Goal: Navigation & Orientation: Find specific page/section

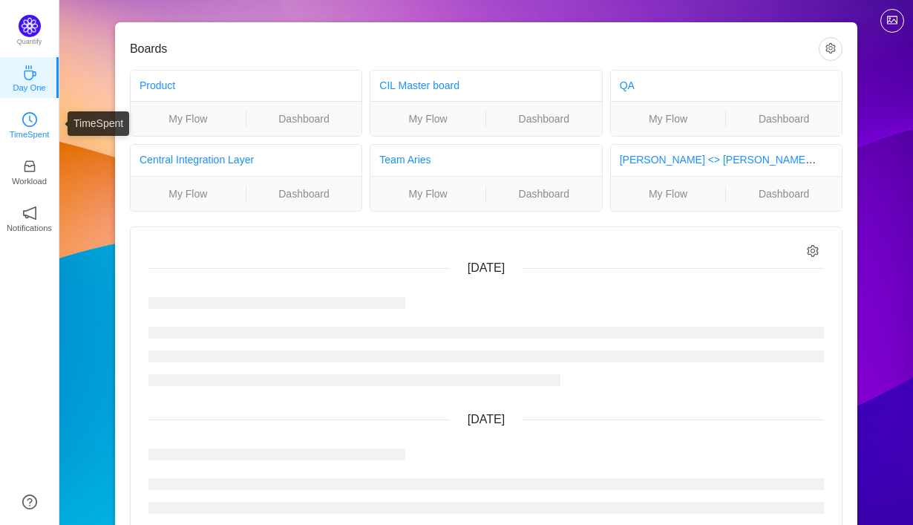
click at [30, 124] on icon "icon: clock-circle" at bounding box center [29, 119] width 15 height 15
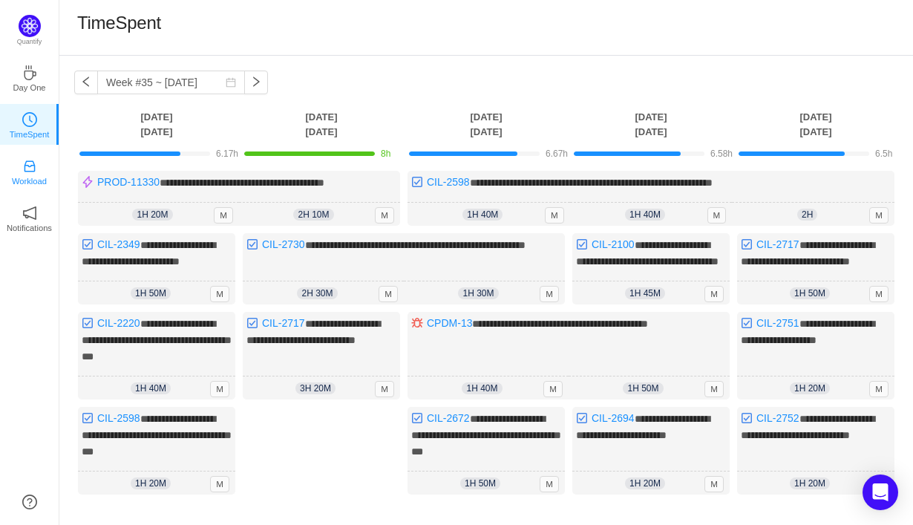
click at [26, 175] on p "Workload" at bounding box center [29, 180] width 35 height 13
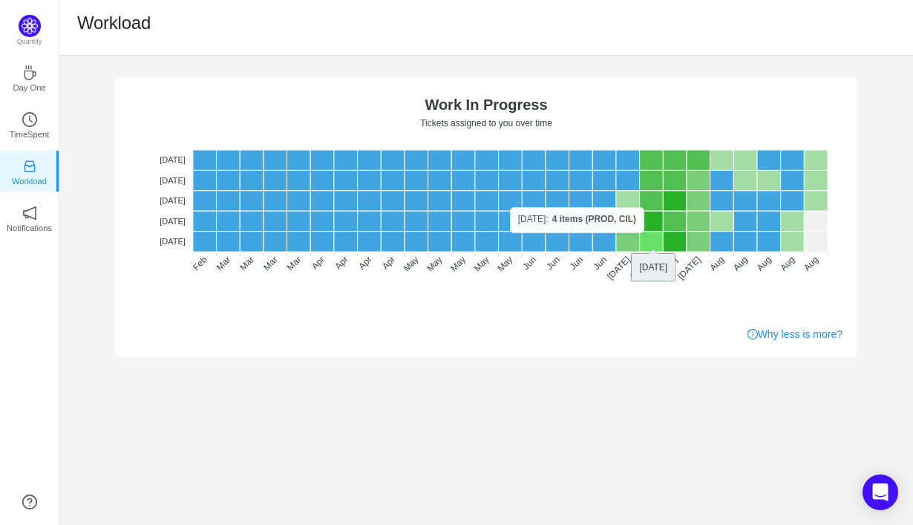
click at [642, 232] on rect at bounding box center [652, 242] width 24 height 20
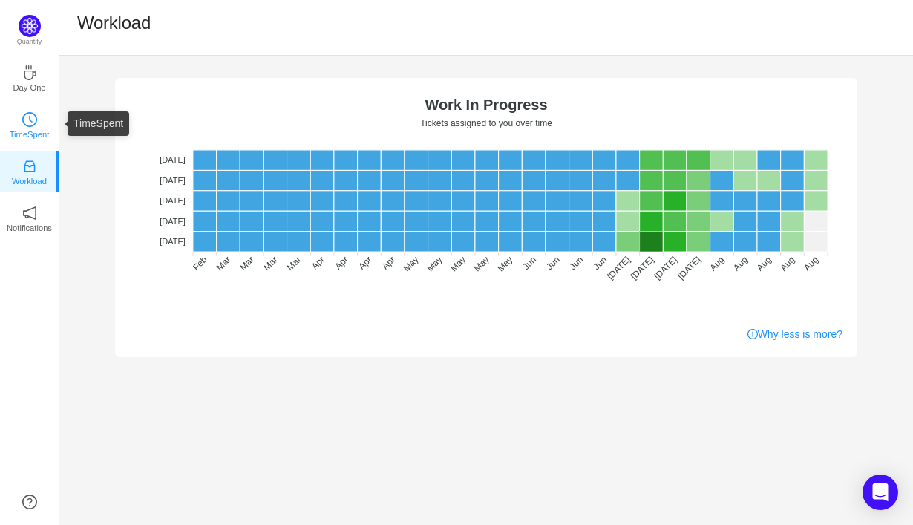
click at [37, 128] on p "TimeSpent" at bounding box center [30, 134] width 40 height 13
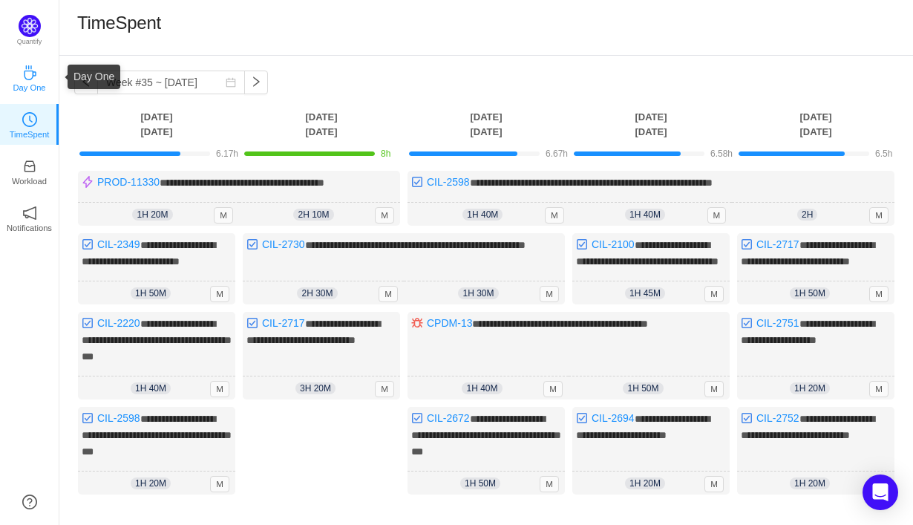
click at [36, 79] on icon "icon: coffee" at bounding box center [29, 72] width 15 height 15
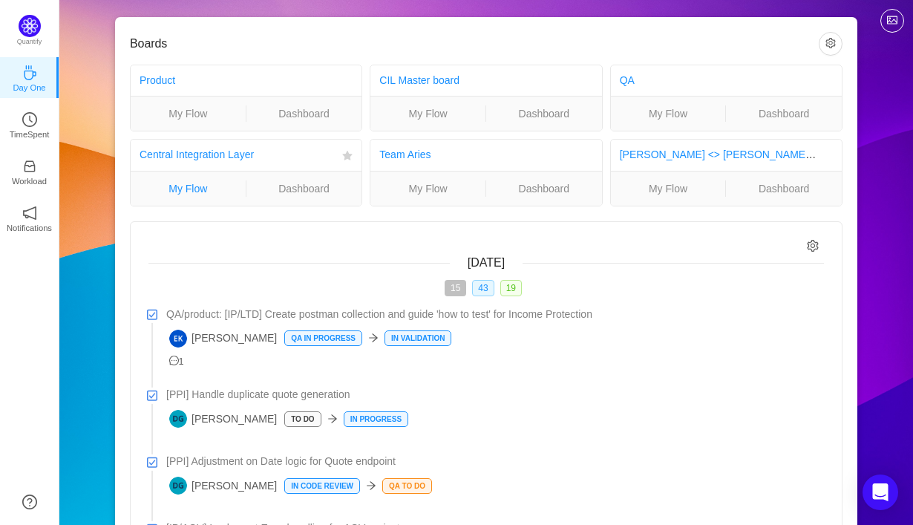
scroll to position [9, 0]
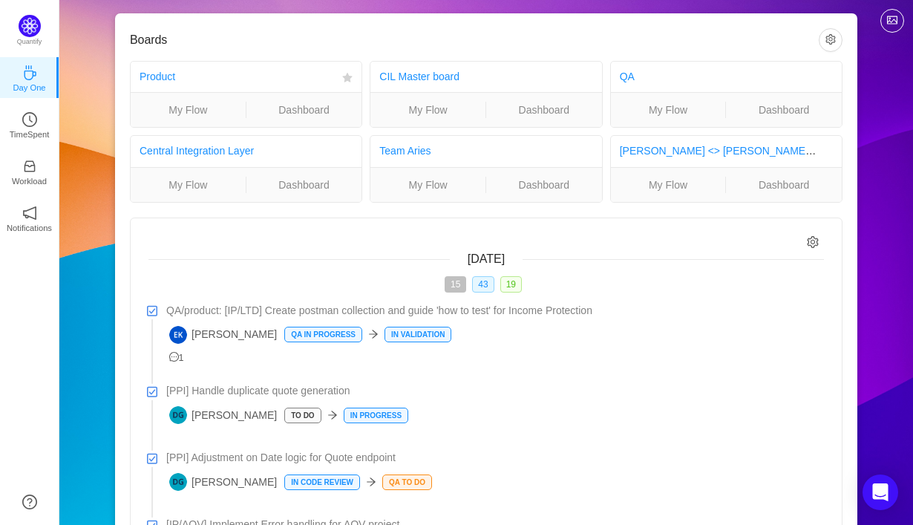
click at [288, 83] on div "Product" at bounding box center [238, 76] width 197 height 27
click at [288, 111] on link "Dashboard" at bounding box center [304, 110] width 116 height 16
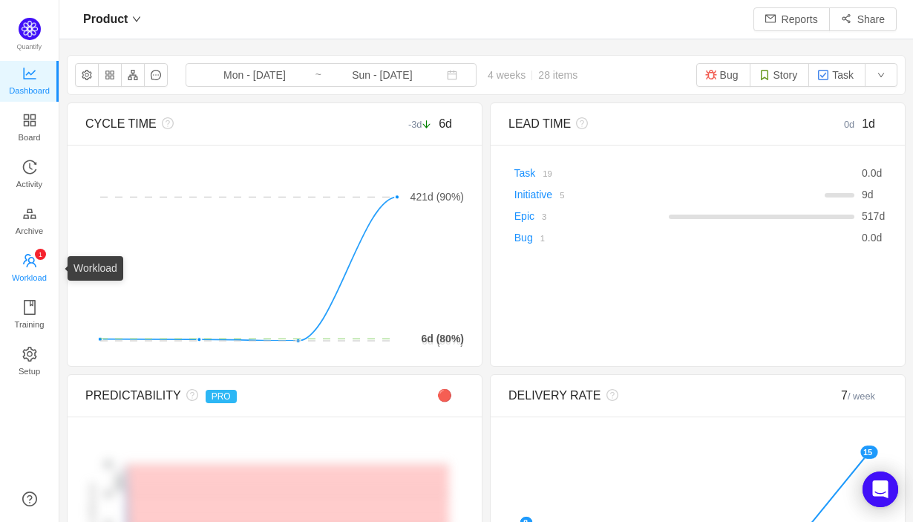
click at [33, 259] on icon "icon: team" at bounding box center [29, 260] width 13 height 13
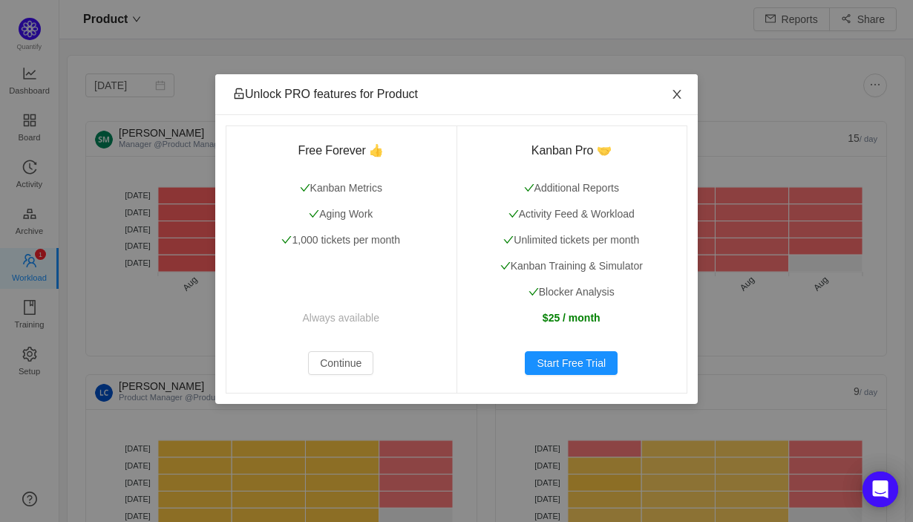
click at [679, 97] on icon "icon: close" at bounding box center [677, 94] width 8 height 9
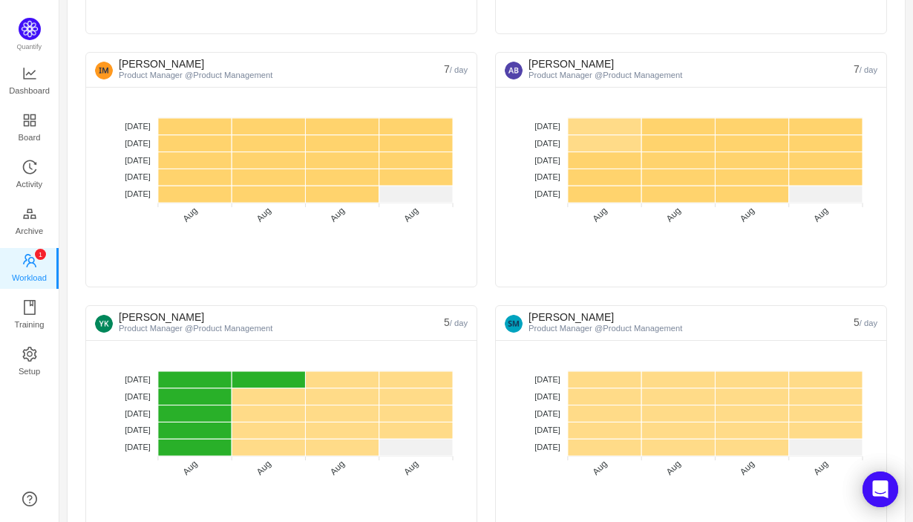
scroll to position [585, 0]
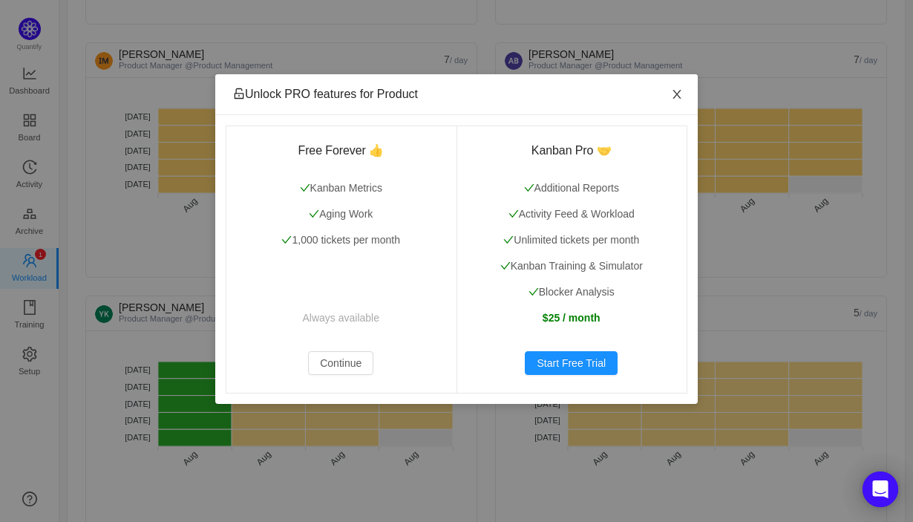
click at [673, 95] on icon "icon: close" at bounding box center [677, 94] width 12 height 12
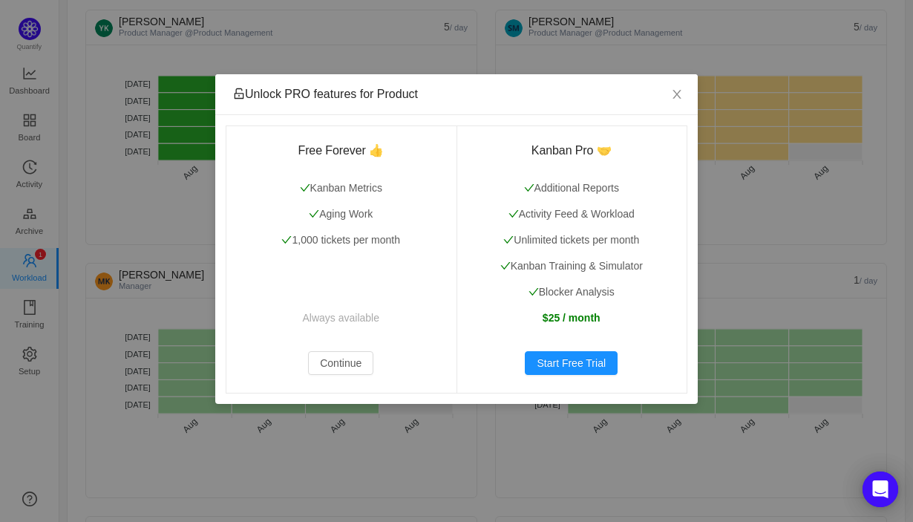
scroll to position [869, 0]
click at [679, 94] on icon "icon: close" at bounding box center [677, 94] width 12 height 12
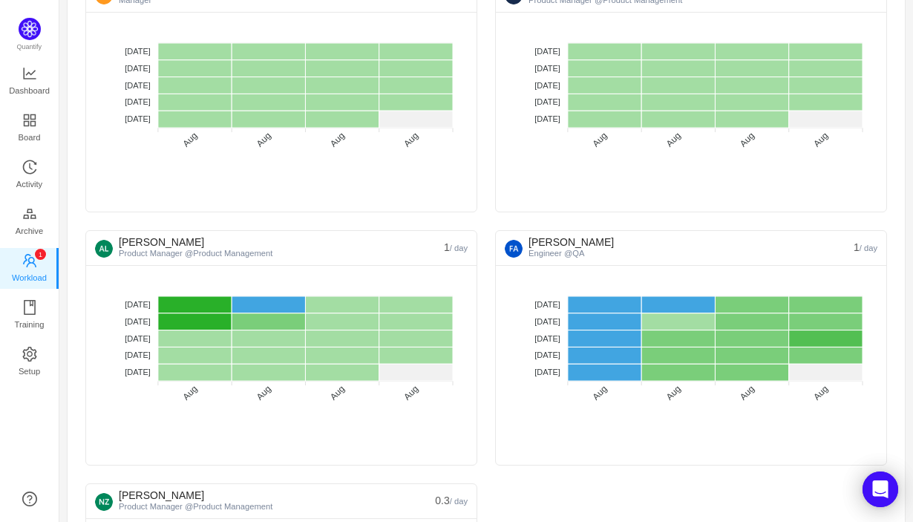
scroll to position [1376, 0]
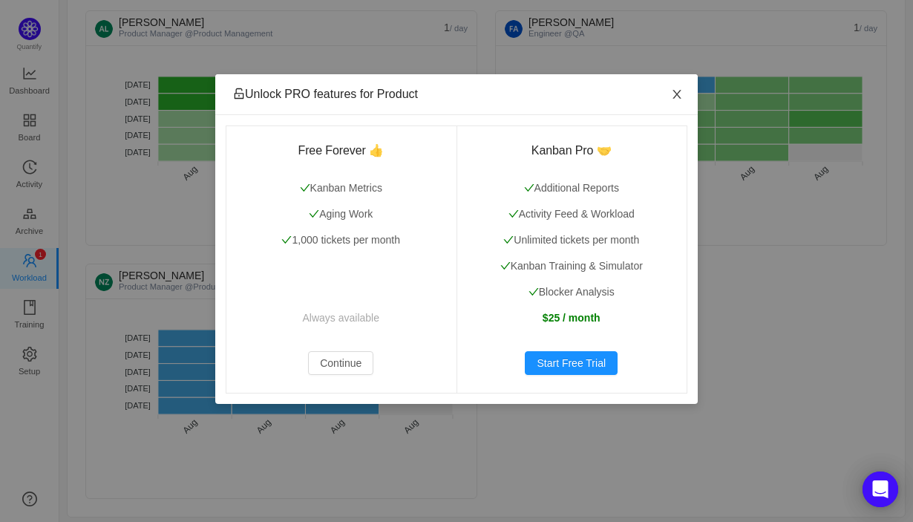
click at [679, 92] on icon "icon: close" at bounding box center [677, 94] width 8 height 9
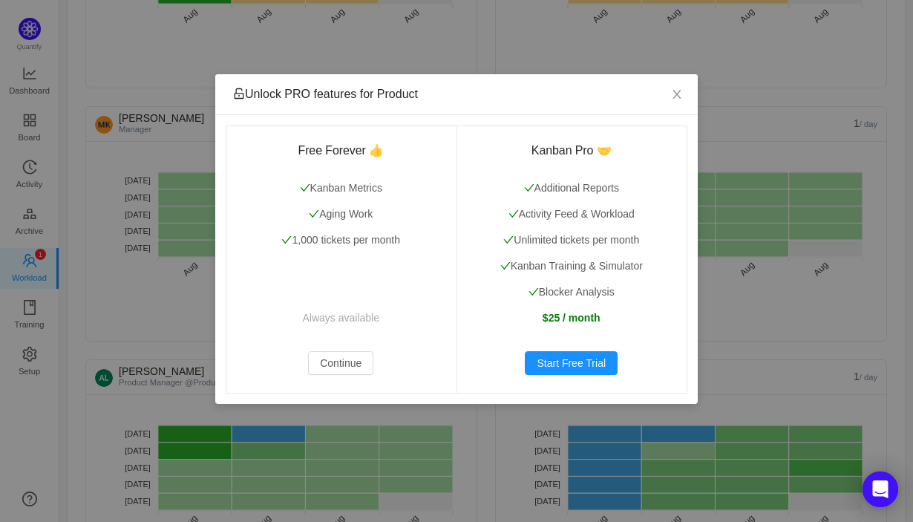
scroll to position [1023, 0]
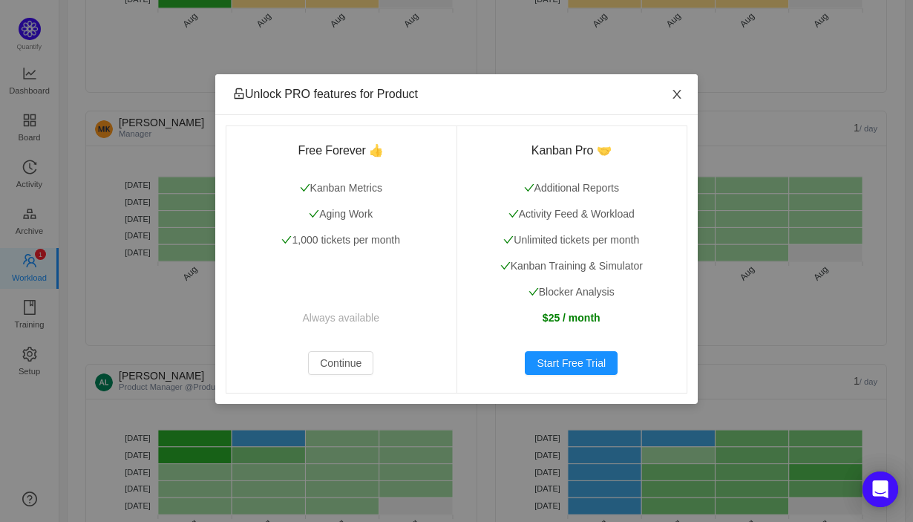
click at [676, 99] on icon "icon: close" at bounding box center [677, 94] width 12 height 12
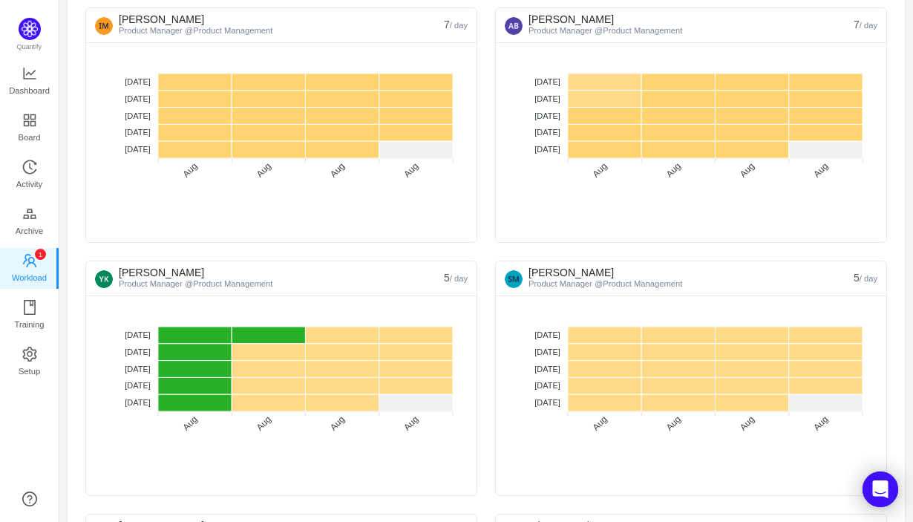
scroll to position [615, 0]
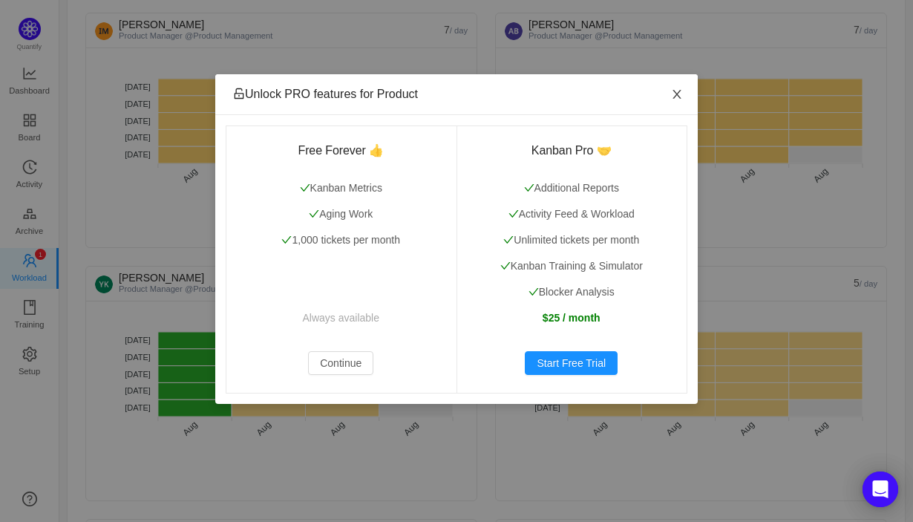
click at [678, 92] on icon "icon: close" at bounding box center [677, 94] width 12 height 12
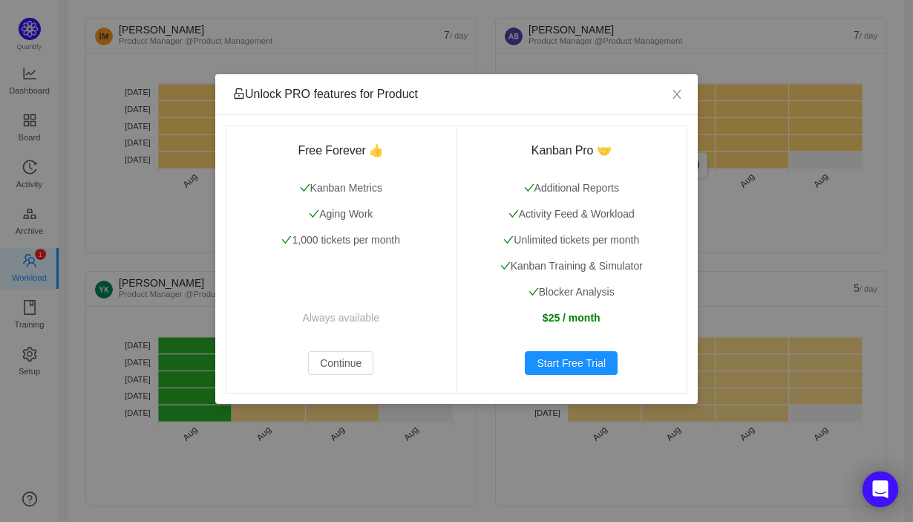
scroll to position [604, 0]
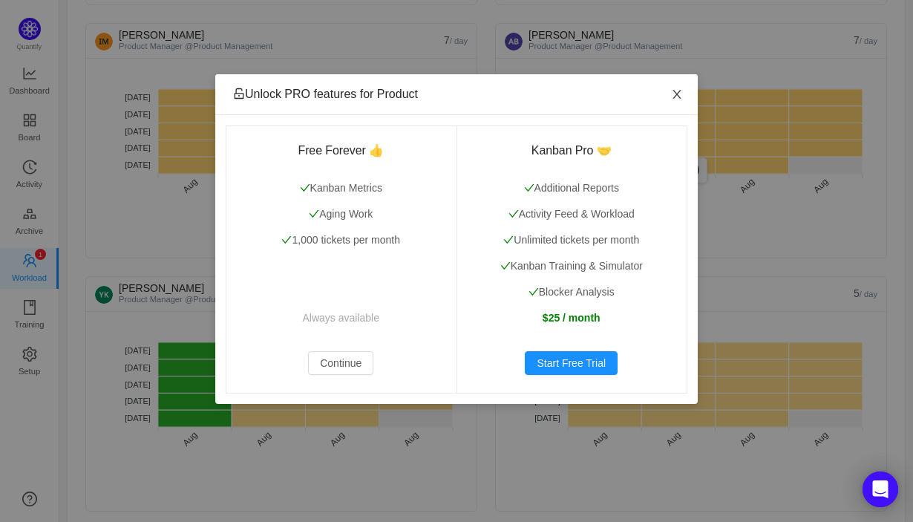
click at [679, 91] on icon "icon: close" at bounding box center [677, 94] width 12 height 12
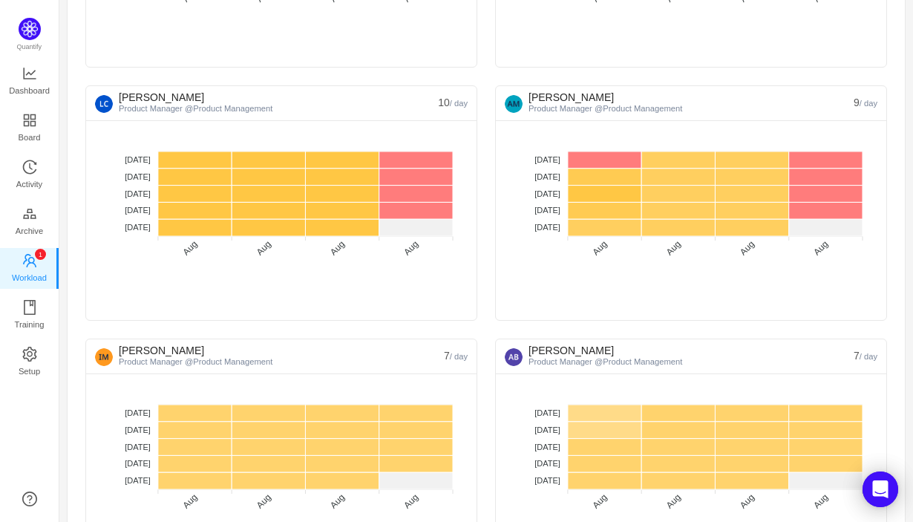
scroll to position [306, 0]
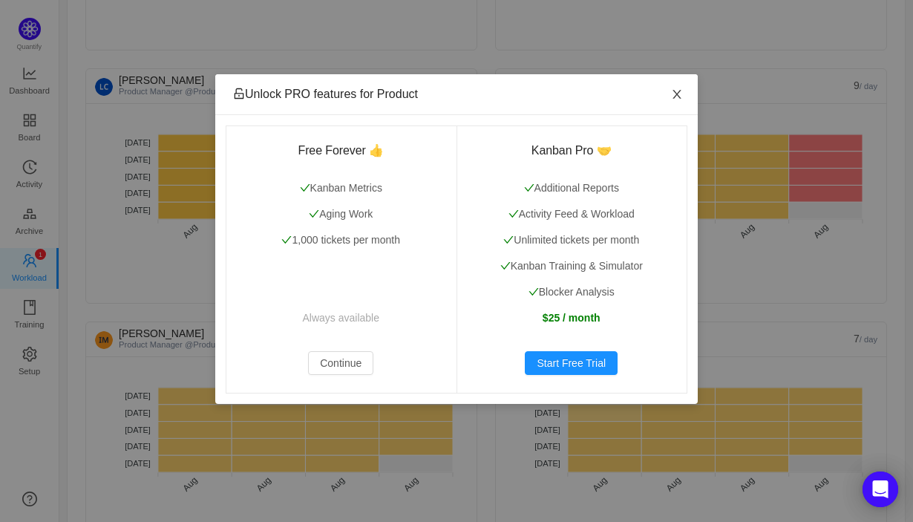
click at [688, 89] on span "Close" at bounding box center [677, 95] width 42 height 42
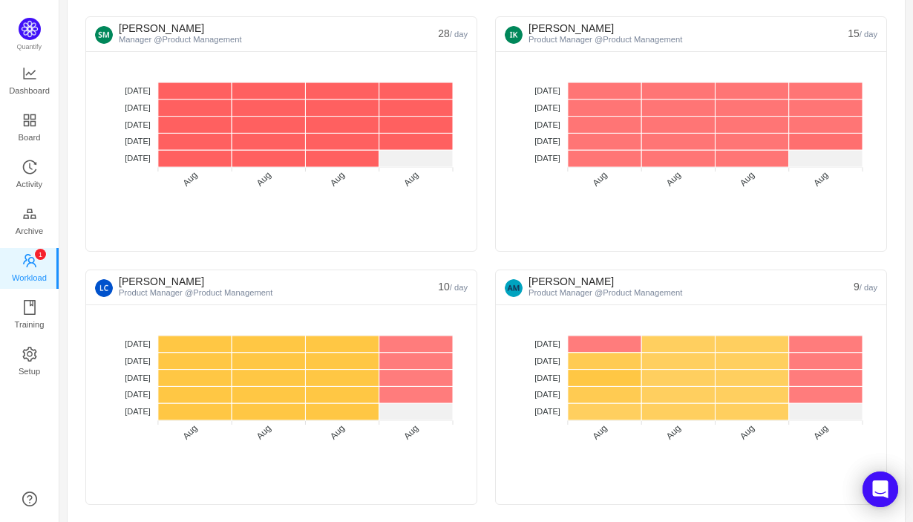
scroll to position [0, 0]
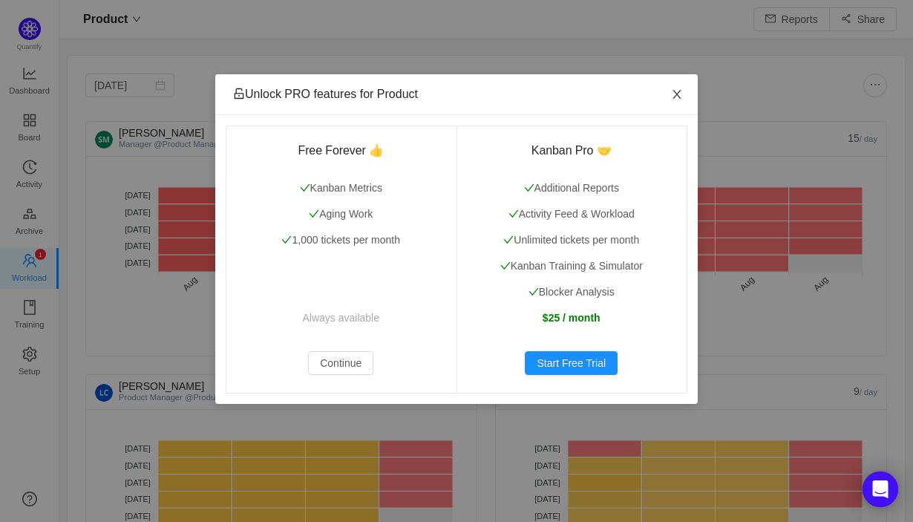
click at [674, 97] on icon "icon: close" at bounding box center [677, 94] width 8 height 9
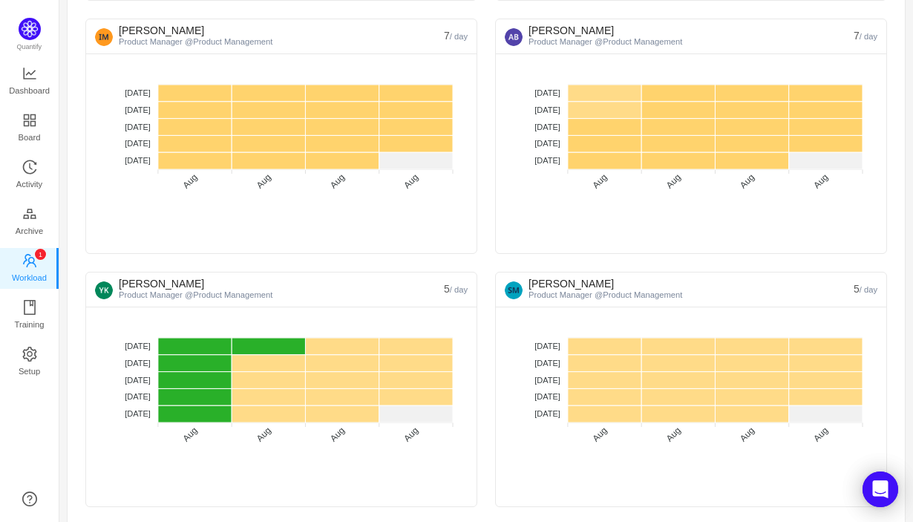
scroll to position [628, 0]
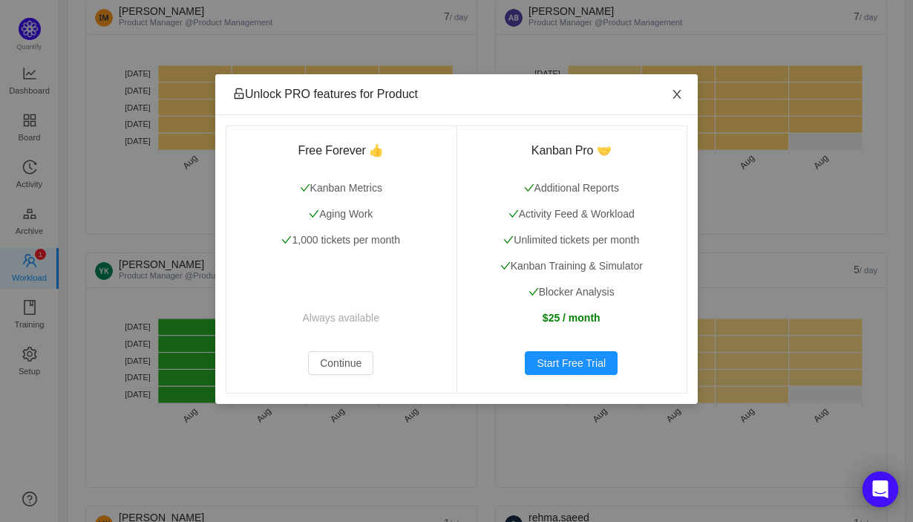
click at [678, 93] on icon "icon: close" at bounding box center [677, 94] width 8 height 9
click at [676, 98] on icon "icon: close" at bounding box center [677, 94] width 12 height 12
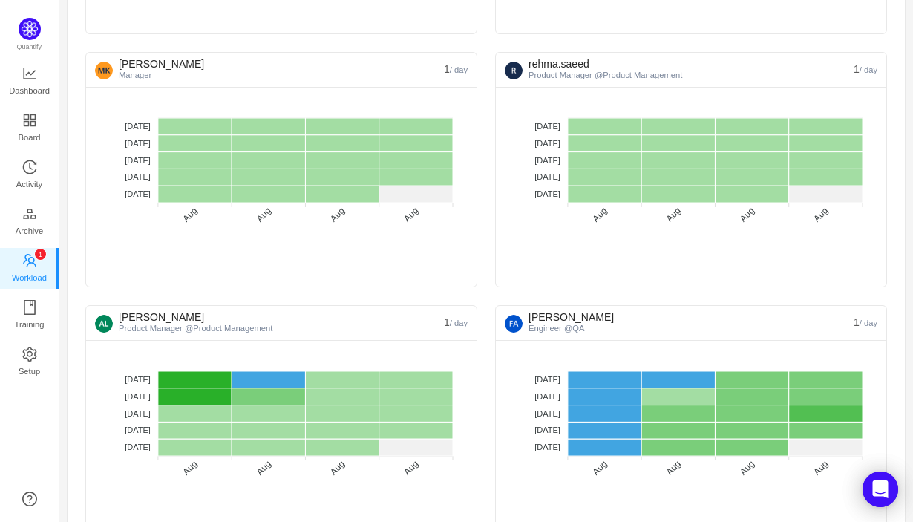
scroll to position [1110, 0]
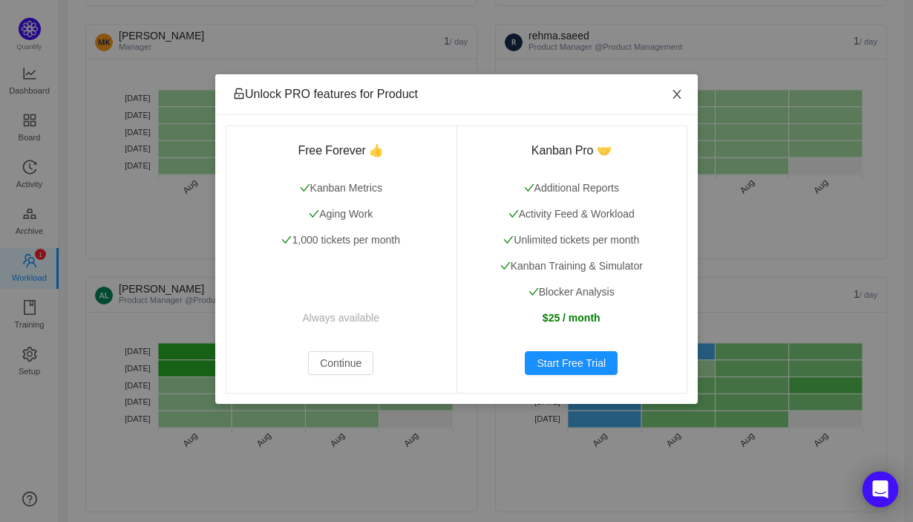
click at [678, 95] on icon "icon: close" at bounding box center [677, 94] width 12 height 12
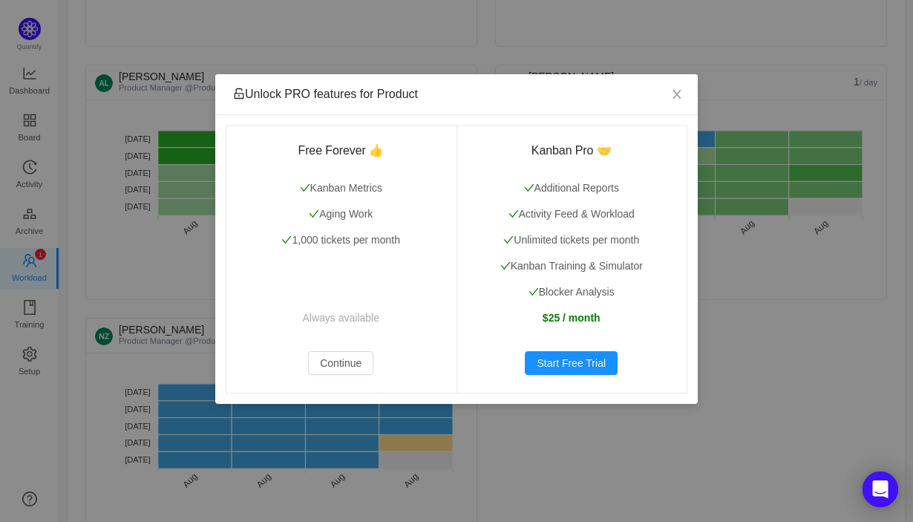
scroll to position [1324, 0]
click at [677, 94] on icon "icon: close" at bounding box center [677, 94] width 8 height 9
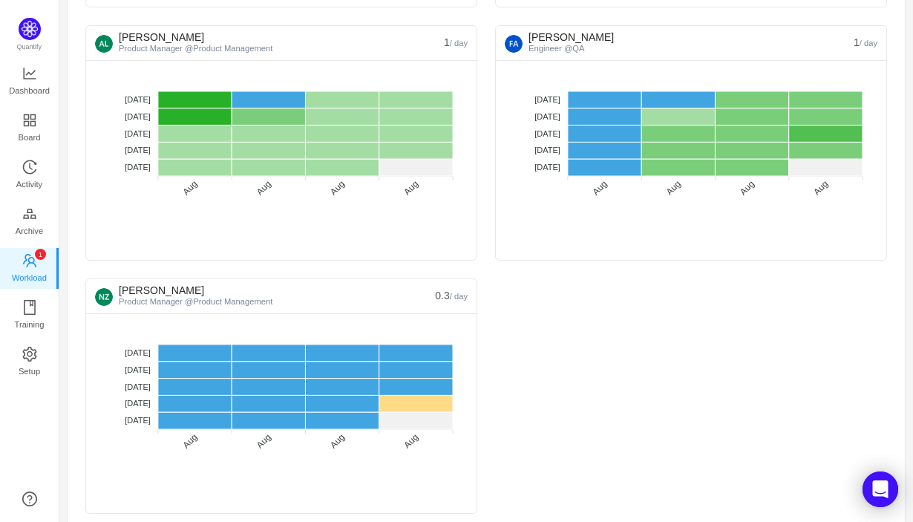
scroll to position [1376, 0]
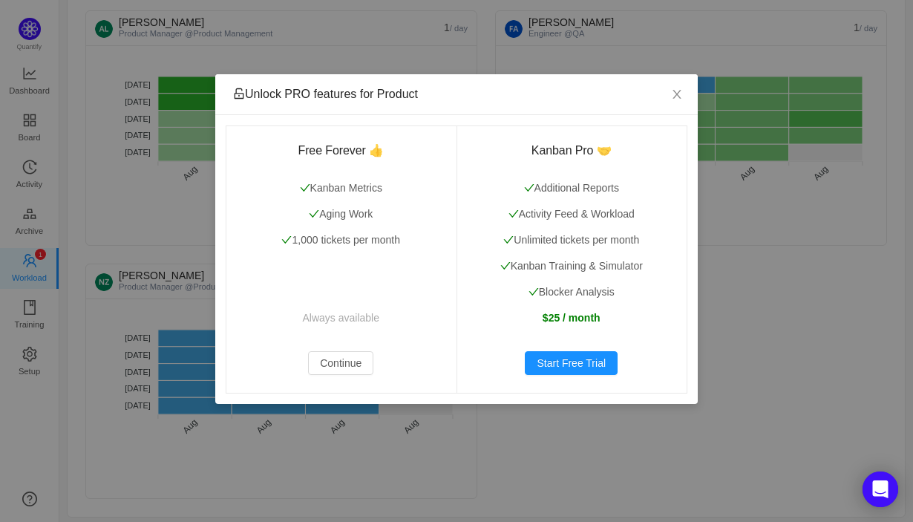
click at [33, 173] on div "Unlock PRO features for Product Free Forever 👍 Kanban Metrics Aging Work 1,000 …" at bounding box center [456, 261] width 913 height 522
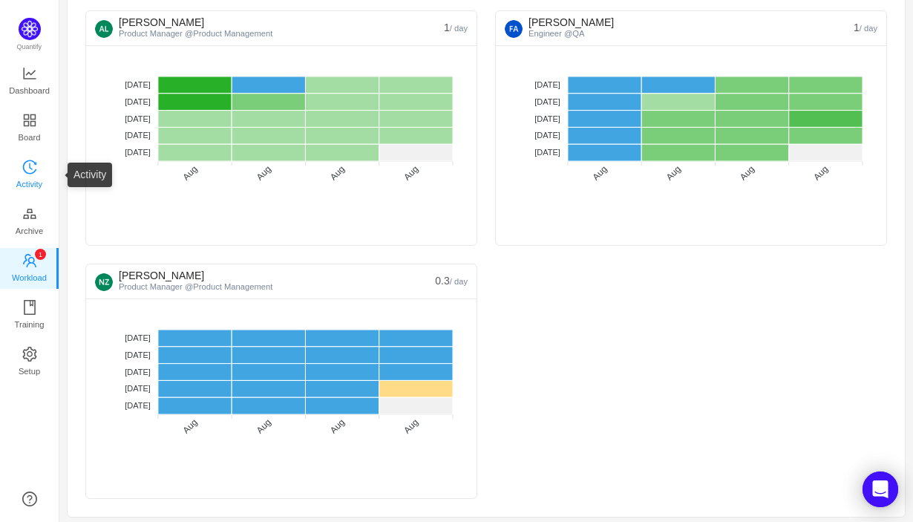
click at [22, 171] on span "Activity" at bounding box center [29, 184] width 26 height 30
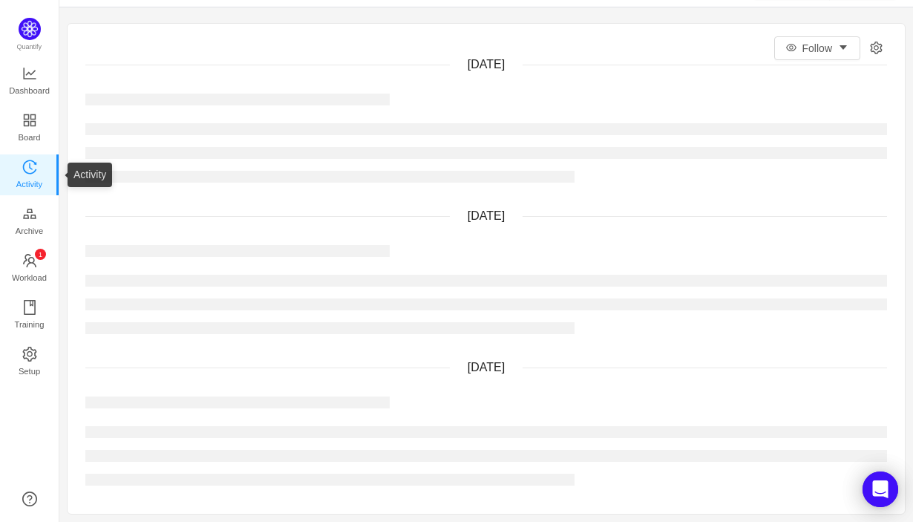
scroll to position [1376, 0]
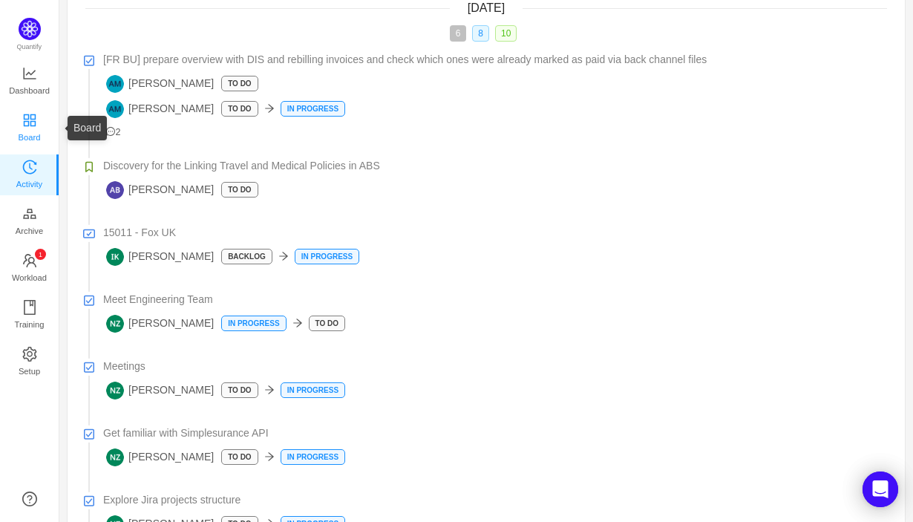
click at [30, 131] on span "Board" at bounding box center [30, 137] width 22 height 30
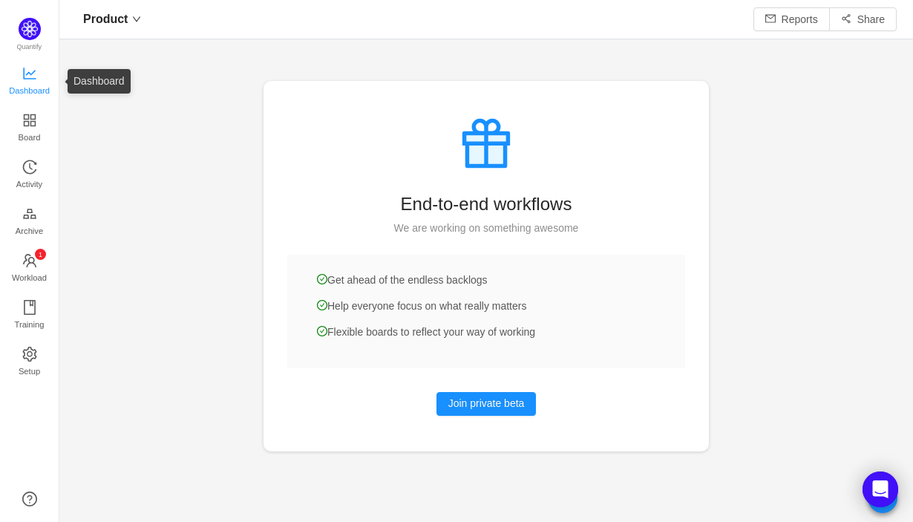
click at [30, 83] on span "Dashboard" at bounding box center [29, 91] width 41 height 30
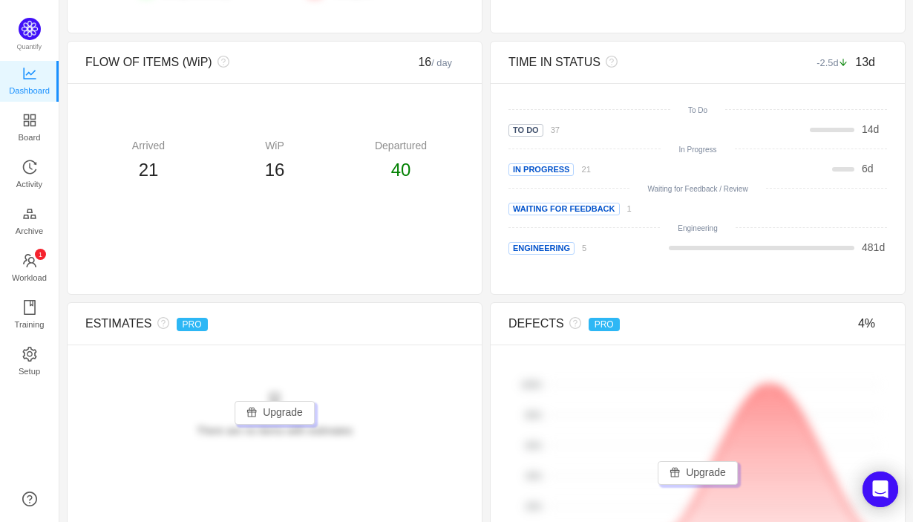
scroll to position [878, 0]
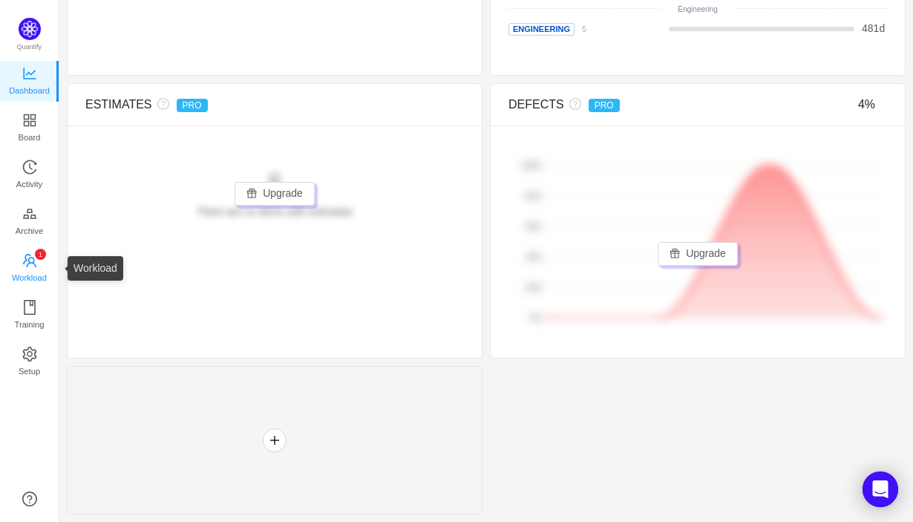
click at [39, 268] on span "Workload" at bounding box center [29, 278] width 35 height 30
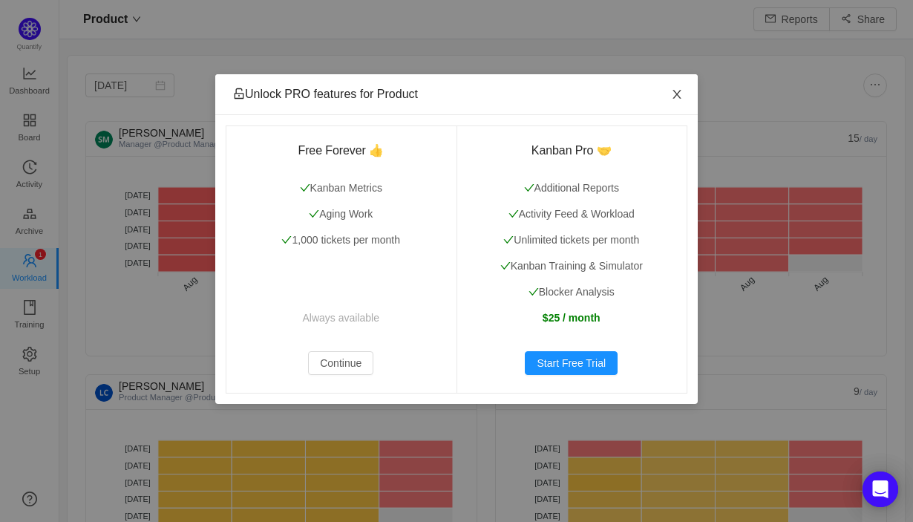
click at [679, 95] on icon "icon: close" at bounding box center [677, 94] width 12 height 12
click at [679, 99] on icon "icon: close" at bounding box center [677, 94] width 12 height 12
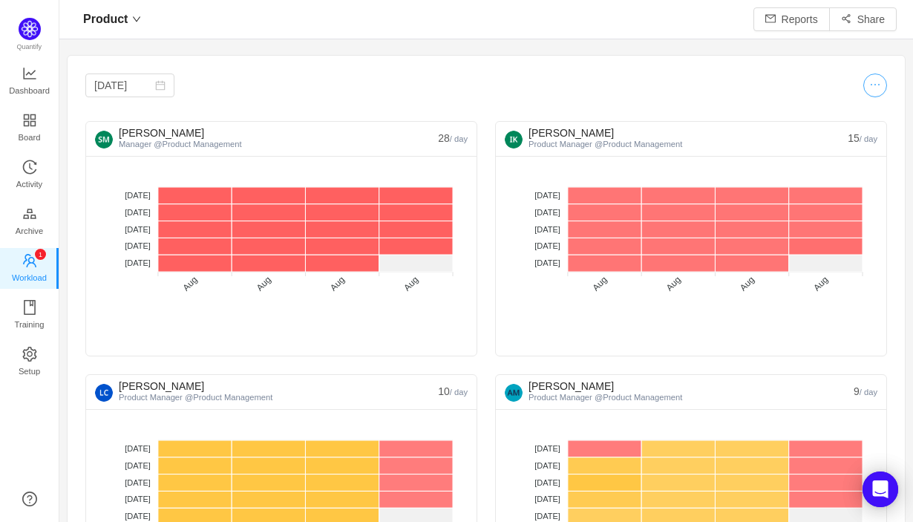
click at [869, 88] on button "button" at bounding box center [875, 85] width 24 height 24
click at [869, 125] on button "button" at bounding box center [865, 125] width 33 height 16
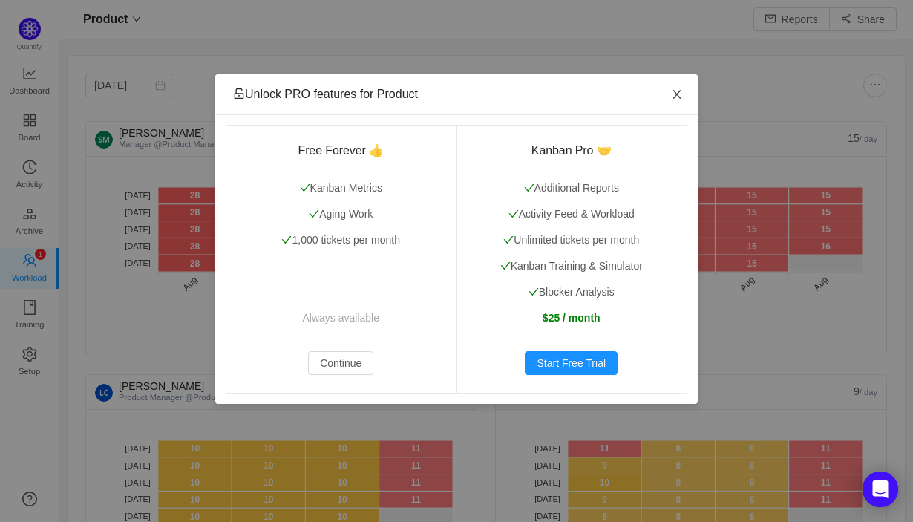
click at [675, 96] on icon "icon: close" at bounding box center [677, 94] width 12 height 12
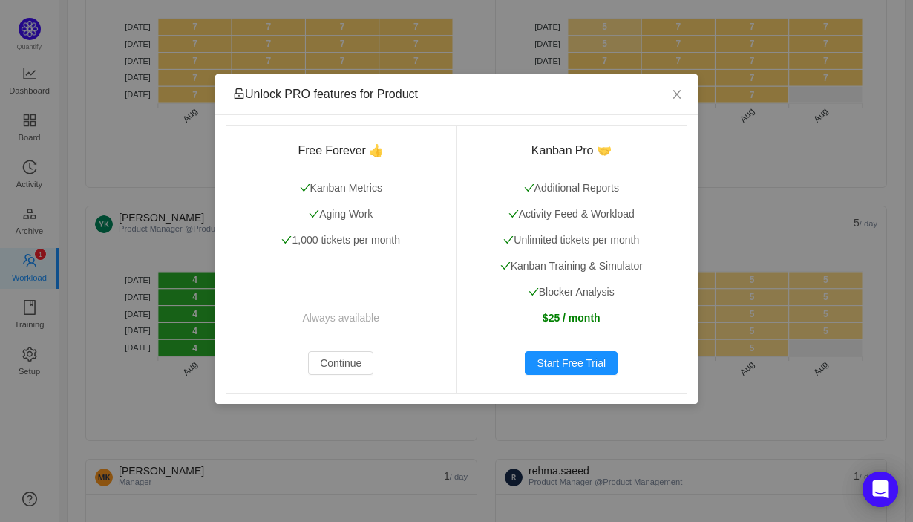
scroll to position [679, 0]
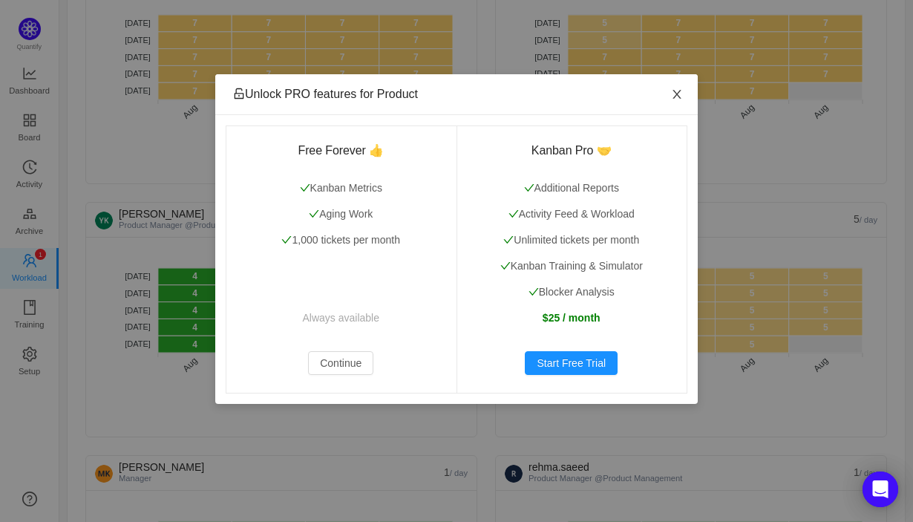
click at [673, 98] on icon "icon: close" at bounding box center [677, 94] width 8 height 9
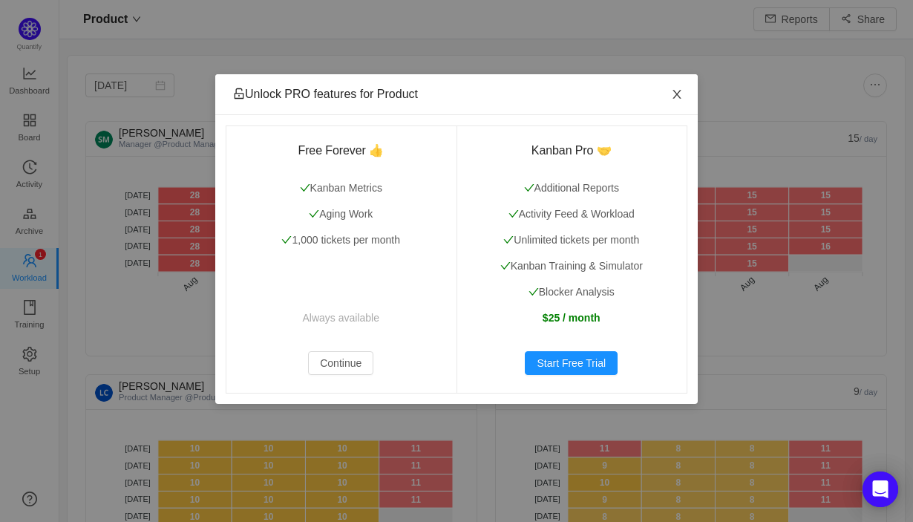
click at [677, 92] on icon "icon: close" at bounding box center [677, 94] width 12 height 12
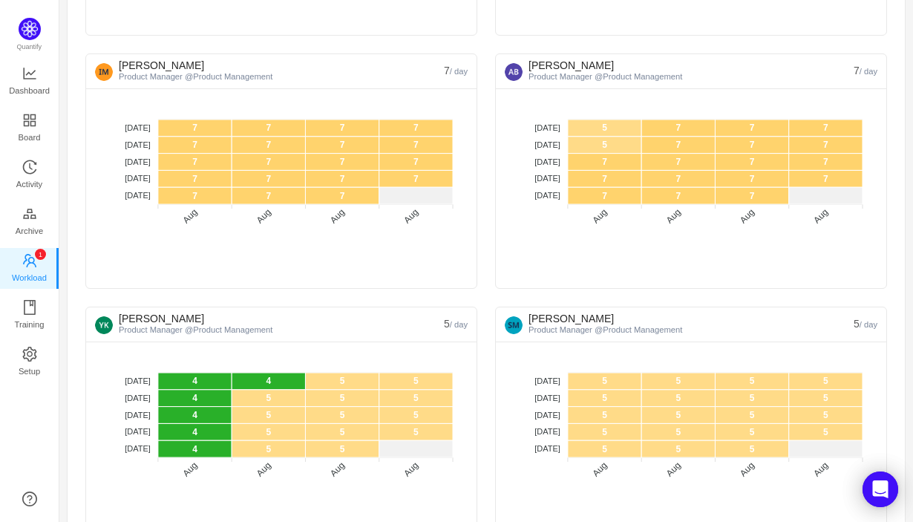
scroll to position [589, 0]
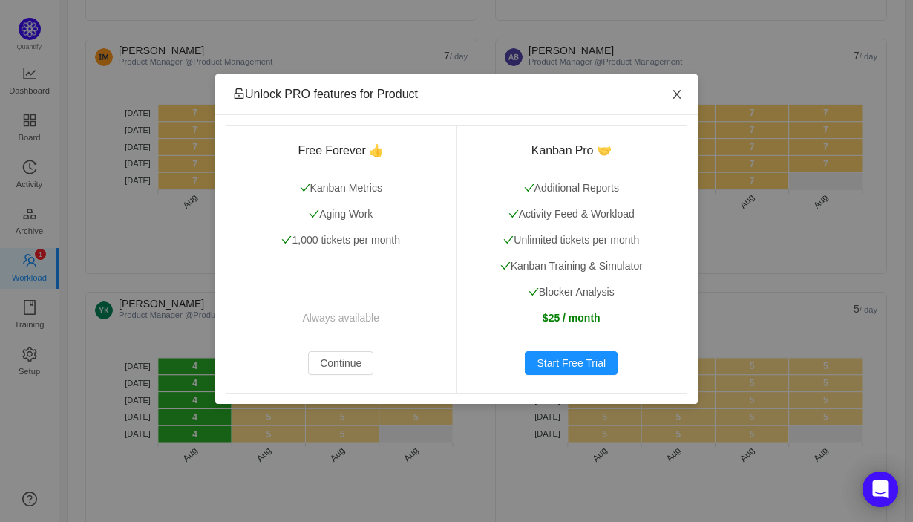
click at [679, 94] on icon "icon: close" at bounding box center [677, 94] width 12 height 12
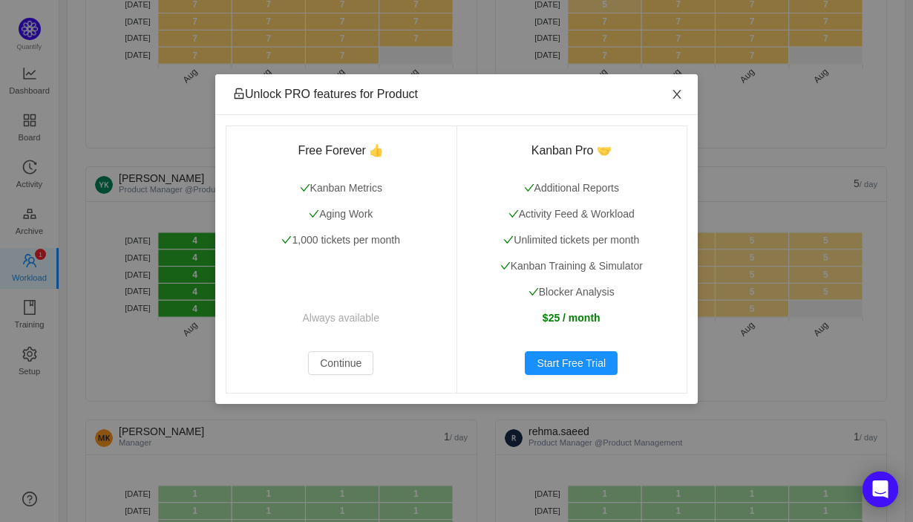
scroll to position [718, 0]
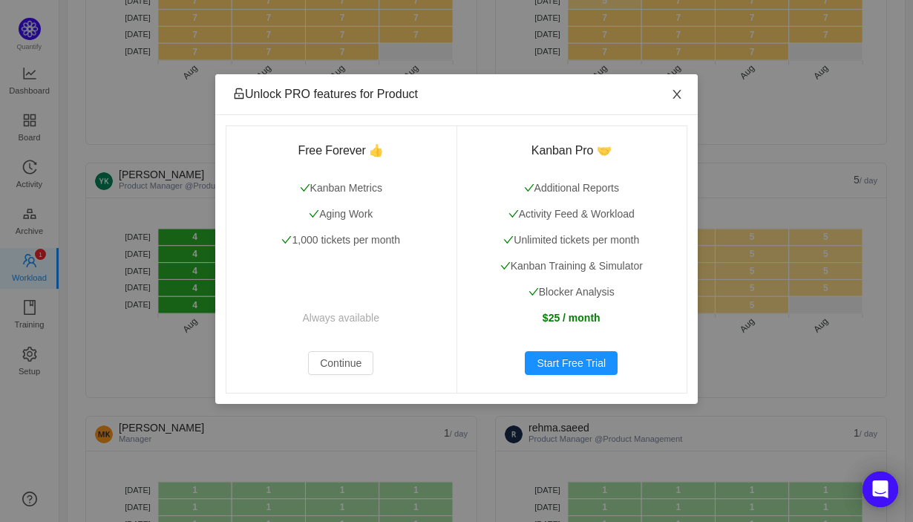
click at [677, 99] on icon "icon: close" at bounding box center [677, 94] width 12 height 12
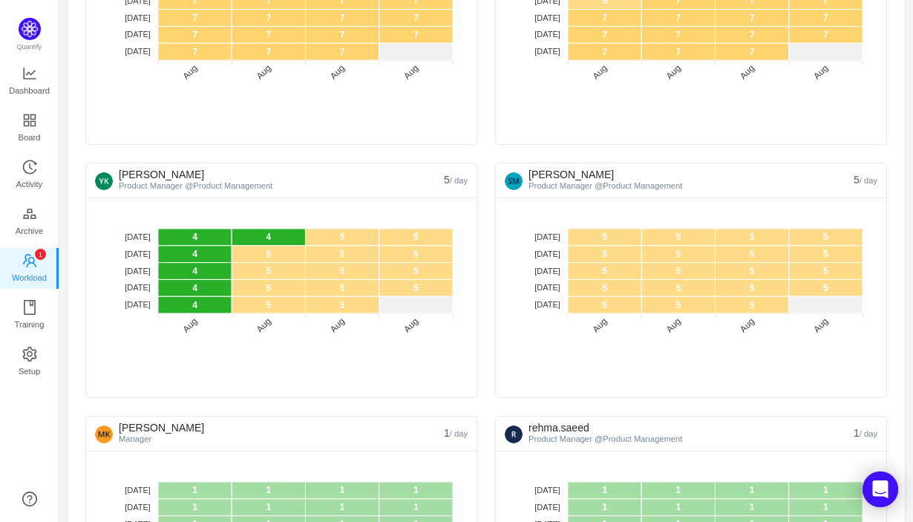
scroll to position [0, 0]
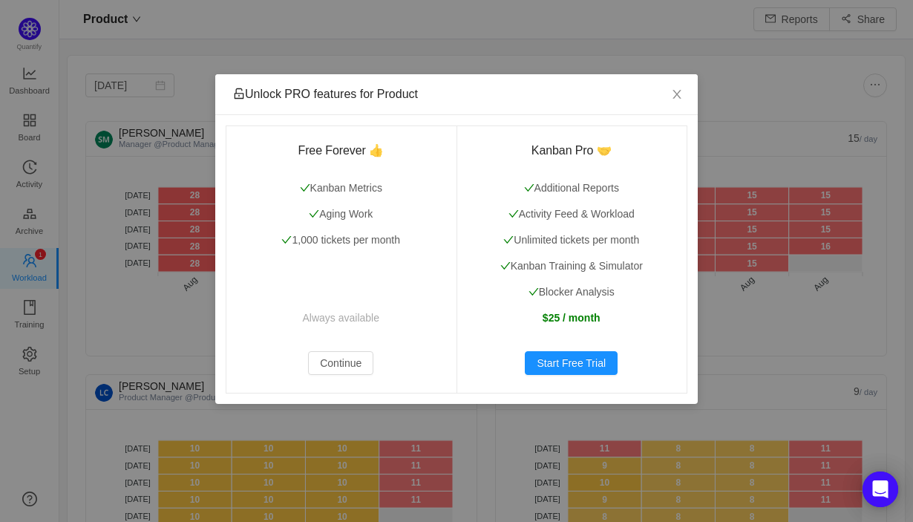
click at [27, 36] on div "Unlock PRO features for Product Free Forever 👍 Kanban Metrics Aging Work 1,000 …" at bounding box center [456, 261] width 913 height 522
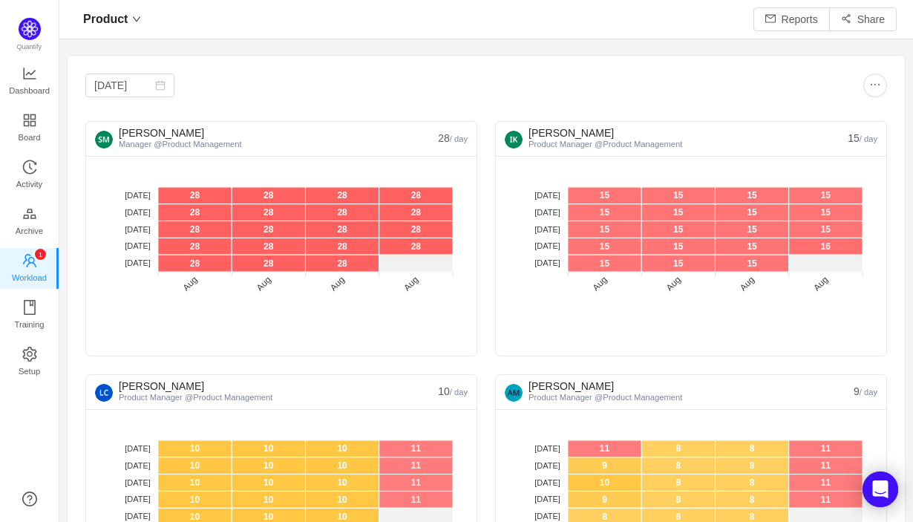
click at [27, 36] on body "Product Reports Share Aug 2025 Sascha Mehlhase Manager @Product Management 28 /…" at bounding box center [456, 261] width 913 height 522
click at [30, 81] on span "Dashboard" at bounding box center [29, 91] width 41 height 30
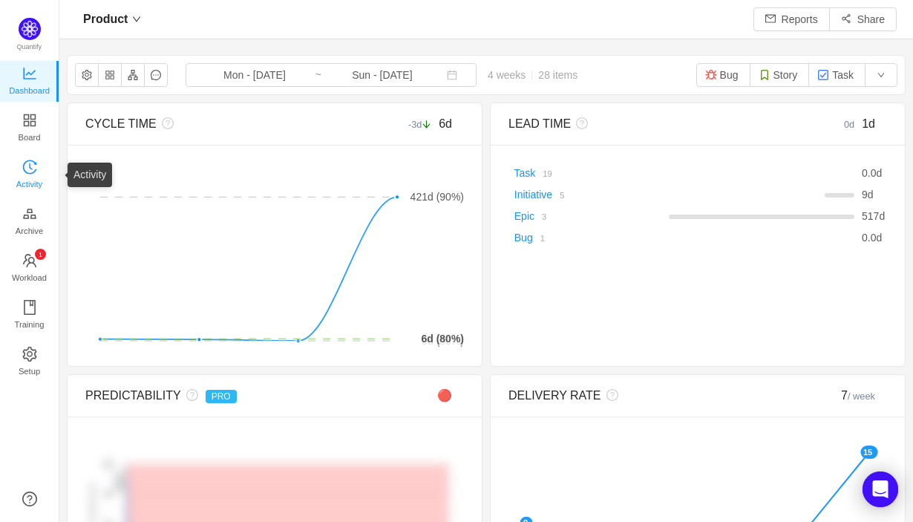
click at [31, 178] on span "Activity" at bounding box center [29, 184] width 26 height 30
